Goal: Task Accomplishment & Management: Use online tool/utility

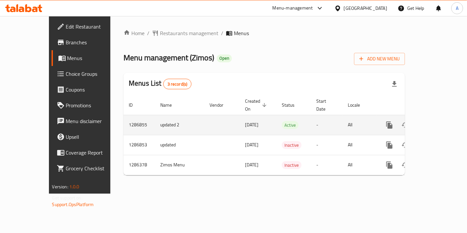
click at [441, 121] on icon "enhanced table" at bounding box center [437, 125] width 8 height 8
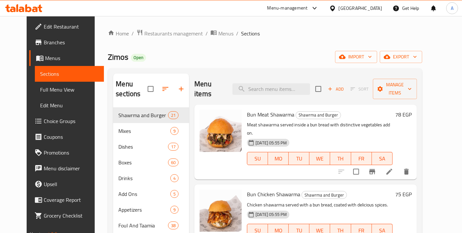
click at [416, 79] on div "Add Sort Manage items" at bounding box center [366, 89] width 102 height 20
click at [411, 81] on span "Manage items" at bounding box center [395, 89] width 34 height 16
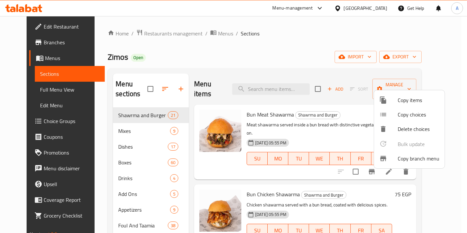
click at [408, 158] on span "Copy branch menu" at bounding box center [419, 159] width 42 height 8
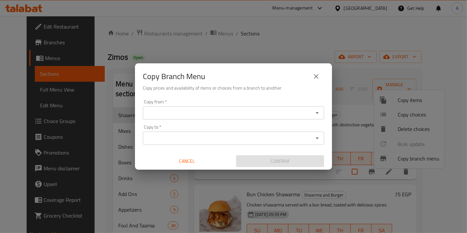
click at [232, 103] on div "Copy from   * Copy from *" at bounding box center [233, 110] width 181 height 20
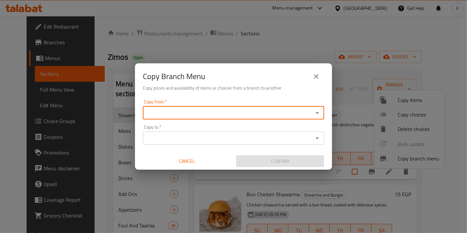
click at [228, 108] on div "Copy from   * Copy from *" at bounding box center [233, 110] width 181 height 20
click at [230, 111] on input "Copy from   *" at bounding box center [228, 112] width 167 height 9
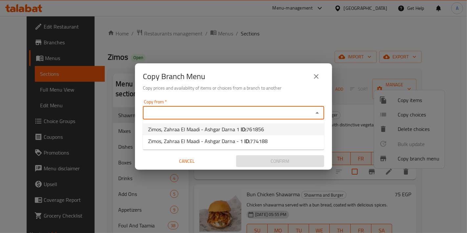
click at [241, 132] on b "ID:" at bounding box center [244, 130] width 6 height 10
type input "Zimos, Zahraa El Maadi - Ashgar Darna 1"
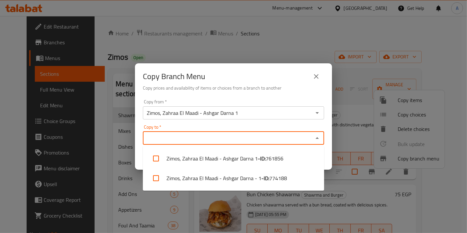
click at [221, 135] on input "Copy to   *" at bounding box center [228, 138] width 167 height 9
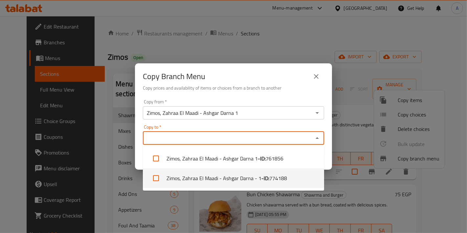
click at [238, 174] on li "Zimos, Zahraa El Maadi - Ashgar Darna - 1 - ID: 774188" at bounding box center [233, 179] width 181 height 20
checkbox input "true"
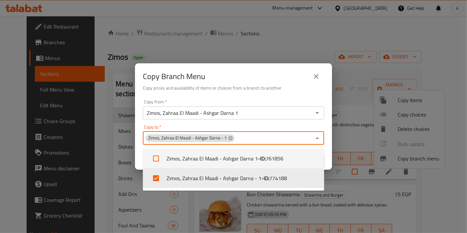
click at [279, 124] on div "Copy from   * Zimos, Zahraa El Maadi - Ashgar Darna 1 Copy from * Copy to   * Z…" at bounding box center [233, 133] width 197 height 73
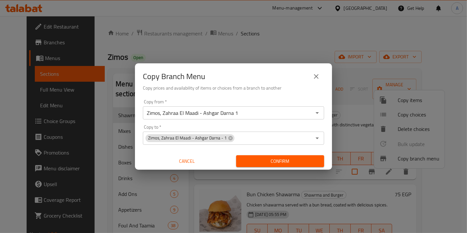
click at [260, 162] on span "Confirm" at bounding box center [280, 161] width 78 height 8
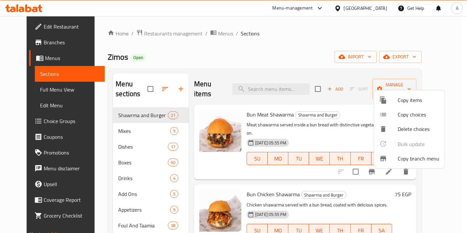
click at [40, 60] on div at bounding box center [233, 116] width 467 height 233
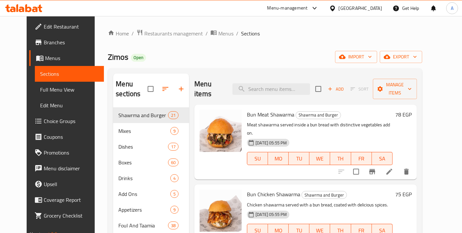
click at [44, 43] on span "Branches" at bounding box center [71, 42] width 55 height 8
